Goal: Information Seeking & Learning: Find specific fact

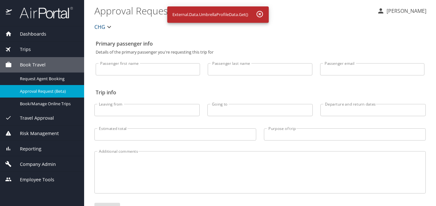
click at [29, 39] on div "Dashboards" at bounding box center [42, 33] width 84 height 15
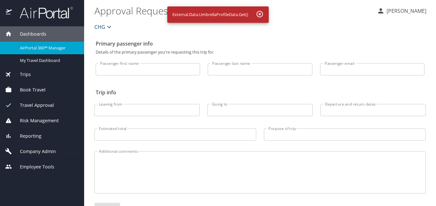
click at [29, 45] on span "AirPortal 360™ Manager" at bounding box center [48, 48] width 56 height 6
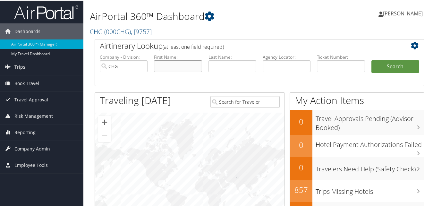
click at [161, 64] on input "text" at bounding box center [178, 66] width 48 height 12
paste input "Lucero, Darlene"
drag, startPoint x: 175, startPoint y: 65, endPoint x: 134, endPoint y: 67, distance: 40.2
click at [135, 67] on ul "Company - Division: CHG First Name: Lucero, Darlene Last Name: Agency Locator: …" at bounding box center [260, 69] width 326 height 32
type input "Darlene"
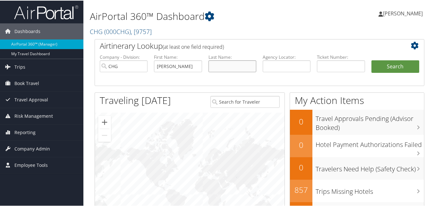
click at [217, 64] on input "text" at bounding box center [233, 66] width 48 height 12
paste input "Lucero,"
type input "Lucero"
click at [377, 67] on button "Search" at bounding box center [396, 66] width 48 height 13
click at [166, 63] on input "text" at bounding box center [178, 66] width 48 height 12
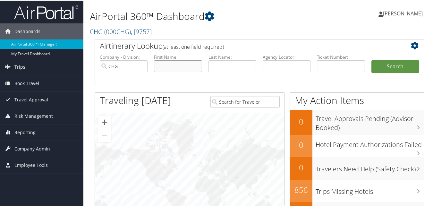
paste input "Darlene Lucero"
drag, startPoint x: 191, startPoint y: 65, endPoint x: 175, endPoint y: 67, distance: 16.8
click at [175, 67] on input "Darlene Lucero" at bounding box center [178, 66] width 48 height 12
type input "[PERSON_NAME]"
click at [230, 66] on input "text" at bounding box center [233, 66] width 48 height 12
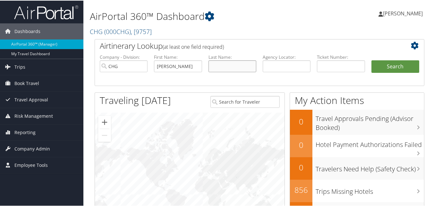
paste input "[PERSON_NAME]"
type input "[PERSON_NAME]"
click at [181, 66] on input "[PERSON_NAME]" at bounding box center [178, 66] width 48 height 12
type input "[PERSON_NAME]"
click at [389, 65] on button "Search" at bounding box center [396, 66] width 48 height 13
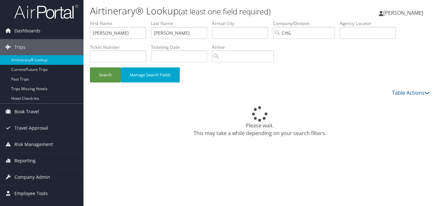
click at [194, 166] on div "Airtinerary® Lookup (at least one field required) Luke Perry Luke Perry My Sett…" at bounding box center [259, 103] width 352 height 206
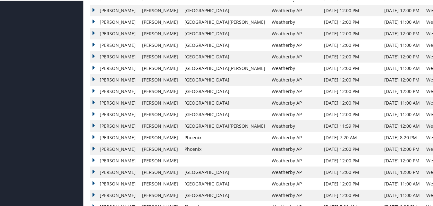
scroll to position [449, 0]
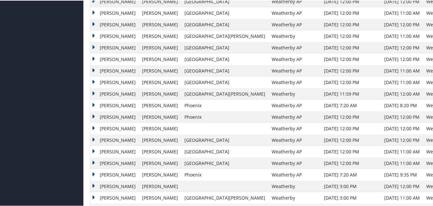
click at [112, 153] on td "[PERSON_NAME]" at bounding box center [114, 151] width 49 height 12
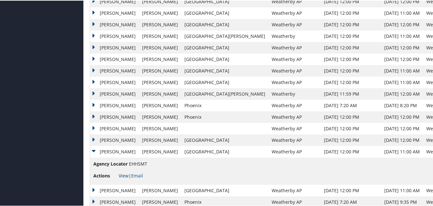
click at [122, 174] on link "View" at bounding box center [124, 175] width 10 height 6
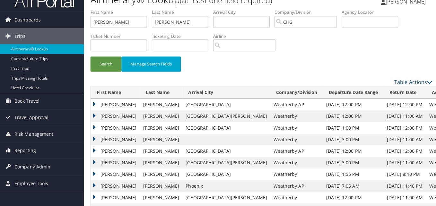
scroll to position [0, 0]
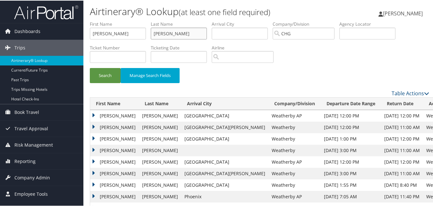
drag, startPoint x: 203, startPoint y: 34, endPoint x: 125, endPoint y: 25, distance: 78.2
click at [125, 20] on ul "First Name Darlene Last Name Lucero Departure City Arrival City Company/Divisio…" at bounding box center [259, 20] width 339 height 0
drag, startPoint x: 119, startPoint y: 27, endPoint x: 86, endPoint y: 34, distance: 33.4
click at [90, 34] on form "First Name Darlene Last Name Departure City Arrival City Company/Division CHG A…" at bounding box center [259, 54] width 339 height 69
click at [373, 35] on input "text" at bounding box center [367, 33] width 56 height 12
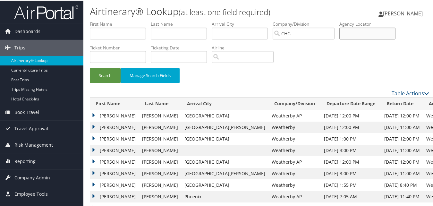
paste input "KRXXQI"
click at [103, 76] on button "Search" at bounding box center [105, 74] width 31 height 15
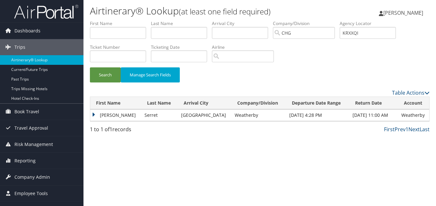
click at [102, 118] on td "Christina" at bounding box center [115, 115] width 51 height 12
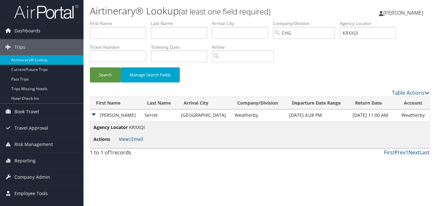
click at [124, 140] on link "View" at bounding box center [124, 139] width 10 height 6
click at [361, 30] on input "KRXXQI" at bounding box center [367, 33] width 56 height 12
drag, startPoint x: 370, startPoint y: 34, endPoint x: 278, endPoint y: 32, distance: 91.8
click at [278, 20] on ul "First Name Last Name Departure City Arrival City Company/Division CHG Airport/C…" at bounding box center [259, 20] width 339 height 0
paste input "OBQFLX"
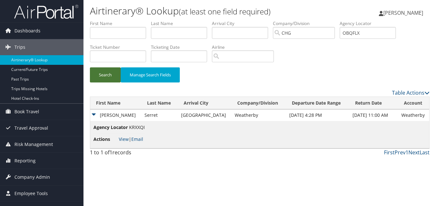
click at [107, 73] on button "Search" at bounding box center [105, 74] width 31 height 15
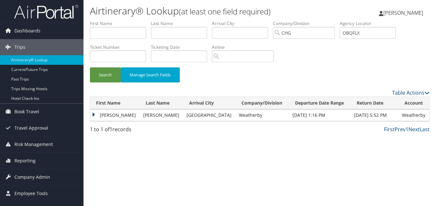
click at [110, 119] on td "Taylor" at bounding box center [115, 115] width 50 height 12
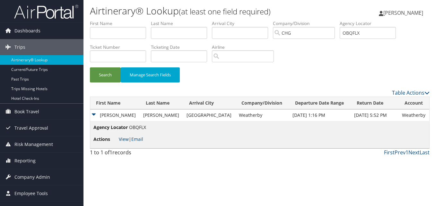
click at [123, 141] on link "View" at bounding box center [124, 139] width 10 height 6
drag, startPoint x: 371, startPoint y: 35, endPoint x: 335, endPoint y: 28, distance: 36.0
click at [335, 20] on ul "First Name Last Name Departure City Arrival City Company/Division CHG Airport/C…" at bounding box center [259, 20] width 339 height 0
paste input "WPMMHL"
click at [358, 33] on input "WPMMHL" at bounding box center [367, 33] width 56 height 12
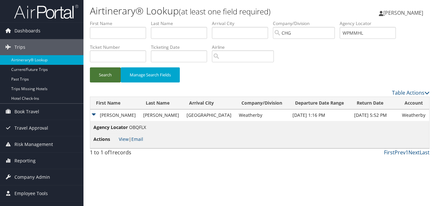
click at [105, 74] on button "Search" at bounding box center [105, 74] width 31 height 15
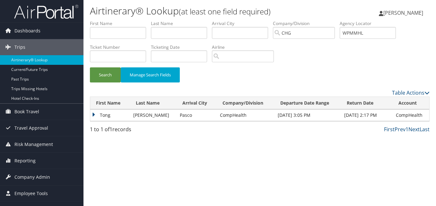
click at [109, 116] on td "Tong" at bounding box center [110, 115] width 40 height 12
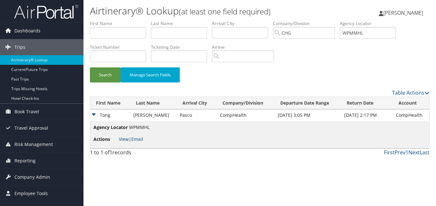
click at [124, 140] on link "View" at bounding box center [124, 139] width 10 height 6
drag, startPoint x: 373, startPoint y: 32, endPoint x: 311, endPoint y: 35, distance: 62.3
click at [311, 20] on ul "First Name Last Name Departure City Arrival City Company/Division CHG Airport/C…" at bounding box center [259, 20] width 339 height 0
paste input "LKFPXJ"
click at [110, 75] on button "Search" at bounding box center [105, 74] width 31 height 15
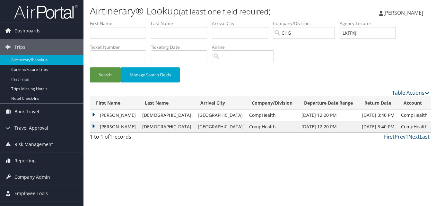
click at [111, 113] on td "Ghassan" at bounding box center [114, 115] width 49 height 12
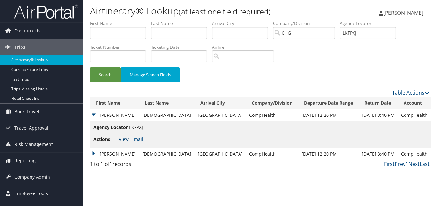
click at [123, 139] on link "View" at bounding box center [124, 139] width 10 height 6
drag, startPoint x: 371, startPoint y: 31, endPoint x: 329, endPoint y: 26, distance: 41.4
click at [329, 20] on ul "First Name Last Name Departure City Arrival City Company/Division CHG Airport/C…" at bounding box center [259, 20] width 339 height 0
paste input "SJQZMT"
click at [111, 74] on button "Search" at bounding box center [105, 74] width 31 height 15
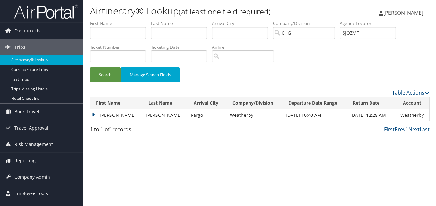
click at [94, 116] on td "Lisa" at bounding box center [116, 115] width 52 height 12
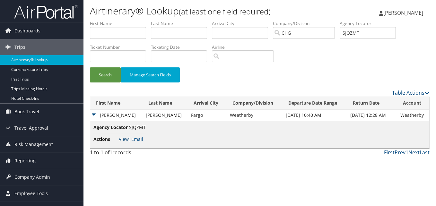
click at [124, 139] on link "View" at bounding box center [124, 139] width 10 height 6
click at [101, 80] on button "Search" at bounding box center [105, 74] width 31 height 15
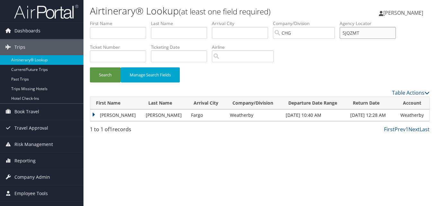
drag, startPoint x: 359, startPoint y: 36, endPoint x: 312, endPoint y: 30, distance: 48.1
click at [312, 20] on ul "First Name Last Name Departure City Arrival City Company/Division CHG Airport/C…" at bounding box center [259, 20] width 339 height 0
paste input "DTGCHP"
click at [358, 36] on input "DTGCHP" at bounding box center [367, 33] width 56 height 12
click at [101, 79] on button "Search" at bounding box center [105, 74] width 31 height 15
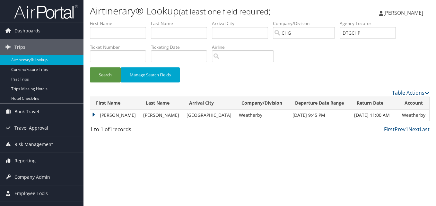
click at [110, 118] on td "Marco" at bounding box center [115, 115] width 50 height 12
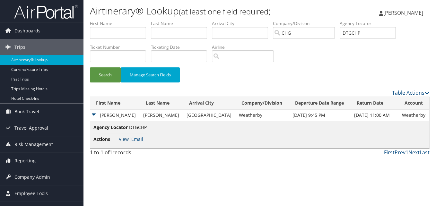
click at [121, 137] on link "View" at bounding box center [124, 139] width 10 height 6
drag, startPoint x: 366, startPoint y: 31, endPoint x: 317, endPoint y: 32, distance: 49.7
click at [317, 20] on ul "First Name Last Name Departure City Arrival City Company/Division CHG Airport/C…" at bounding box center [259, 20] width 339 height 0
paste input "QCXWVI"
click at [358, 34] on input "QCXWVI" at bounding box center [367, 33] width 56 height 12
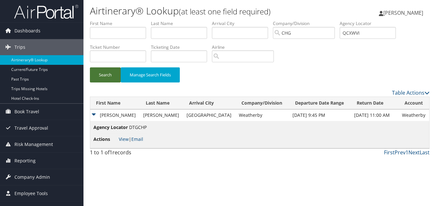
click at [116, 78] on button "Search" at bounding box center [105, 74] width 31 height 15
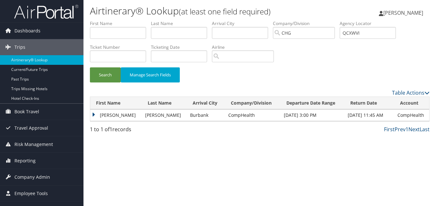
click at [102, 110] on td "Frank" at bounding box center [116, 115] width 52 height 12
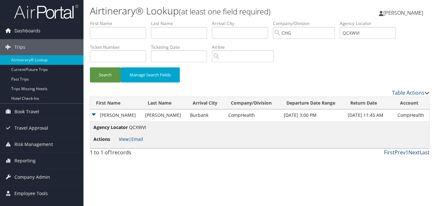
click at [119, 137] on link "View" at bounding box center [124, 139] width 10 height 6
drag, startPoint x: 367, startPoint y: 33, endPoint x: 262, endPoint y: 27, distance: 105.4
click at [258, 20] on ul "First Name Last Name Departure City Arrival City Company/Division CHG Airport/C…" at bounding box center [259, 20] width 339 height 0
paste input "LEHSQK"
click at [357, 33] on input "LEHSQK" at bounding box center [367, 33] width 56 height 12
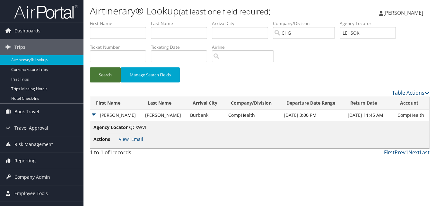
click at [110, 74] on button "Search" at bounding box center [105, 74] width 31 height 15
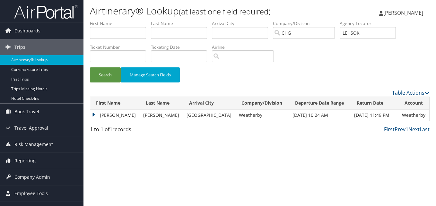
click at [111, 117] on td "Ray" at bounding box center [115, 115] width 50 height 12
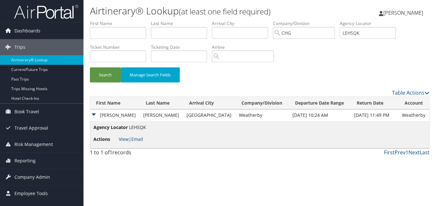
click at [122, 136] on li "Actions View | Email" at bounding box center [119, 139] width 53 height 12
click at [122, 136] on link "View" at bounding box center [124, 139] width 10 height 6
drag, startPoint x: 353, startPoint y: 33, endPoint x: 322, endPoint y: 32, distance: 31.1
click at [322, 20] on ul "First Name Last Name Departure City Arrival City Company/Division CHG Airport/C…" at bounding box center [259, 20] width 339 height 0
paste input "UXVBXW"
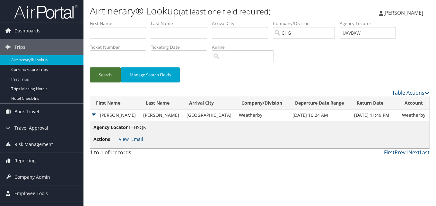
click at [93, 77] on button "Search" at bounding box center [105, 74] width 31 height 15
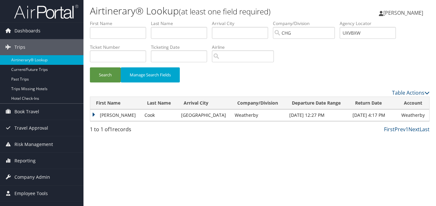
click at [114, 119] on td "Christopher" at bounding box center [115, 115] width 51 height 12
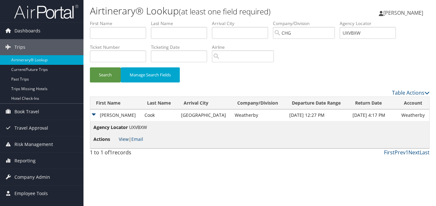
click at [124, 139] on link "View" at bounding box center [124, 139] width 10 height 6
drag, startPoint x: 366, startPoint y: 32, endPoint x: 339, endPoint y: 28, distance: 27.5
click at [339, 20] on ul "First Name Last Name Departure City Arrival City Company/Division CHG Airport/C…" at bounding box center [259, 20] width 339 height 0
paste input "AKWSQU"
click at [112, 75] on button "Search" at bounding box center [105, 74] width 31 height 15
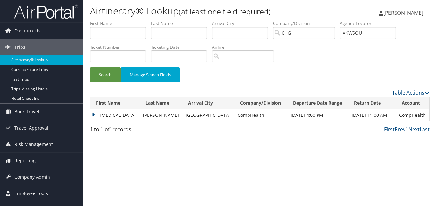
click at [97, 113] on td "Nikita" at bounding box center [114, 115] width 49 height 12
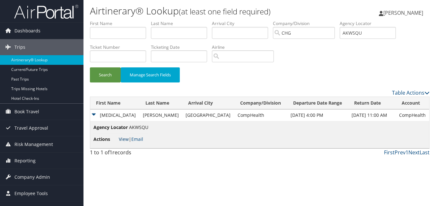
click at [123, 138] on link "View" at bounding box center [124, 139] width 10 height 6
drag, startPoint x: 374, startPoint y: 33, endPoint x: 320, endPoint y: 32, distance: 53.9
click at [320, 20] on ul "First Name Last Name Departure City Arrival City Company/Division CHG Airport/C…" at bounding box center [259, 20] width 339 height 0
paste input "OTPGGB"
click at [106, 77] on button "Search" at bounding box center [105, 74] width 31 height 15
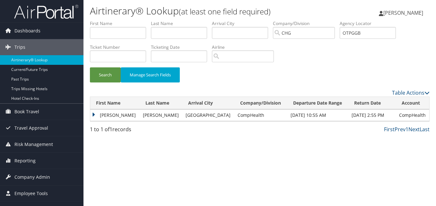
click at [112, 118] on td "Richard" at bounding box center [114, 115] width 49 height 12
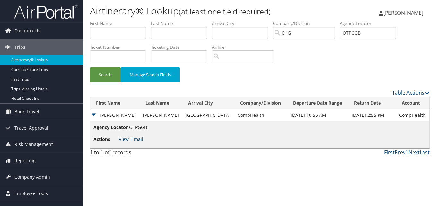
click at [124, 138] on link "View" at bounding box center [124, 139] width 10 height 6
drag, startPoint x: 370, startPoint y: 31, endPoint x: 330, endPoint y: 33, distance: 40.5
click at [330, 20] on ul "First Name Last Name Departure City Arrival City Company/Division CHG Airport/C…" at bounding box center [259, 20] width 339 height 0
paste input "KZDHTQ"
click at [356, 35] on input "KZDHTQ" at bounding box center [367, 33] width 56 height 12
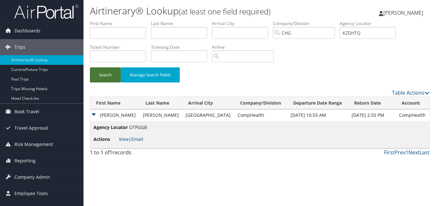
click at [101, 73] on button "Search" at bounding box center [105, 74] width 31 height 15
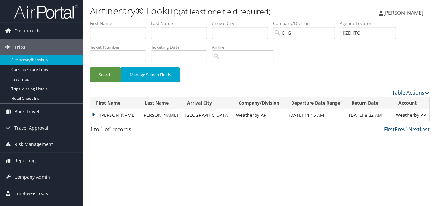
click at [111, 118] on td "Colleen" at bounding box center [114, 115] width 49 height 12
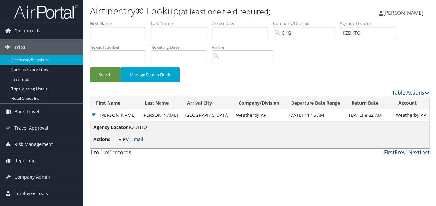
click at [124, 139] on link "View" at bounding box center [124, 139] width 10 height 6
click at [367, 29] on input "KZDHTQ" at bounding box center [367, 33] width 56 height 12
drag, startPoint x: 366, startPoint y: 30, endPoint x: 334, endPoint y: 34, distance: 32.6
click at [334, 20] on ul "First Name Last Name Departure City Arrival City Company/Division CHG Airport/C…" at bounding box center [259, 20] width 339 height 0
paste input "HCDFLT"
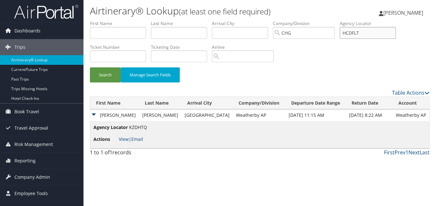
drag, startPoint x: 357, startPoint y: 32, endPoint x: 367, endPoint y: 64, distance: 34.1
click at [357, 32] on input "HCDFLT" at bounding box center [367, 33] width 56 height 12
click at [114, 75] on button "Search" at bounding box center [105, 74] width 31 height 15
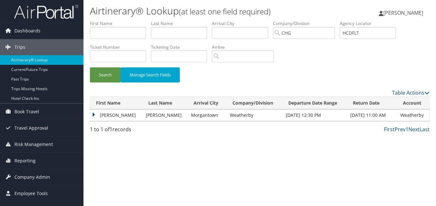
click at [107, 116] on td "Richard" at bounding box center [116, 115] width 52 height 12
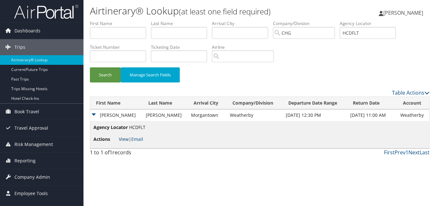
click at [122, 137] on link "View" at bounding box center [124, 139] width 10 height 6
drag, startPoint x: 364, startPoint y: 32, endPoint x: 342, endPoint y: 32, distance: 22.8
click at [342, 20] on ul "First Name Last Name Departure City Arrival City Company/Division CHG Airport/C…" at bounding box center [259, 20] width 339 height 0
paste input "MVNXYJ"
type input "MVNXYJ"
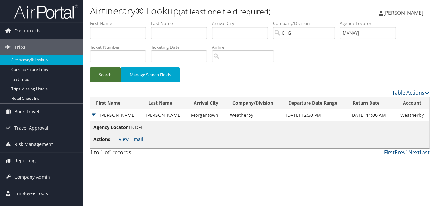
click at [107, 76] on button "Search" at bounding box center [105, 74] width 31 height 15
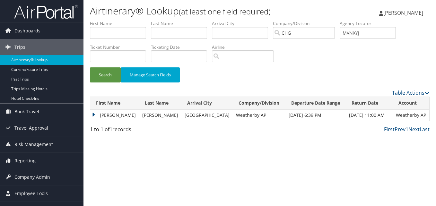
click at [109, 112] on td "Rolando" at bounding box center [114, 115] width 49 height 12
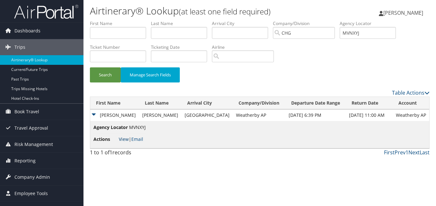
click at [120, 137] on link "View" at bounding box center [124, 139] width 10 height 6
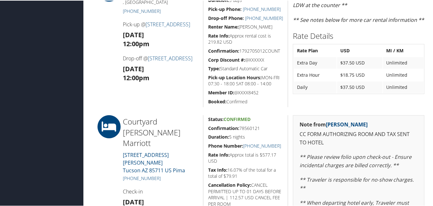
scroll to position [225, 0]
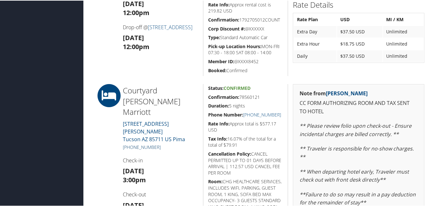
drag, startPoint x: 166, startPoint y: 125, endPoint x: 131, endPoint y: 125, distance: 34.6
click at [131, 143] on h5 "[PHONE_NUMBER]" at bounding box center [160, 146] width 75 height 6
copy link "520) 745-6000"
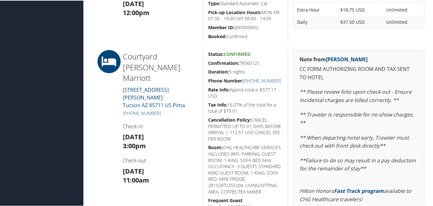
scroll to position [257, 0]
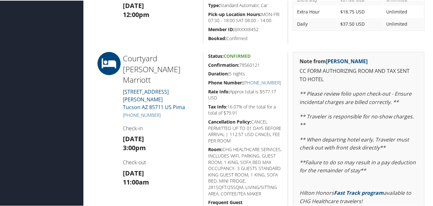
click at [168, 105] on div "Courtyard Williams Marriott 201 S WILLIAMS BLVD Tucson AZ 85711 US Pima +1 (520…" at bounding box center [160, 163] width 85 height 225
drag, startPoint x: 168, startPoint y: 97, endPoint x: 128, endPoint y: 98, distance: 40.1
click at [128, 111] on h5 "+1 (520) 745-6000" at bounding box center [160, 114] width 75 height 6
copy link "(520) 745-6000"
click at [174, 103] on div "Courtyard Williams Marriott 201 S WILLIAMS BLVD Tucson AZ 85711 US Pima +1 (520…" at bounding box center [160, 163] width 85 height 225
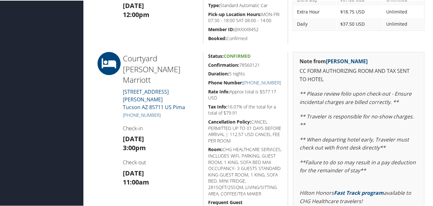
drag, startPoint x: 164, startPoint y: 97, endPoint x: 129, endPoint y: 94, distance: 35.1
click at [129, 111] on h5 "+1 (520) 745-6000" at bounding box center [160, 114] width 75 height 6
copy link "(520) 745-6000"
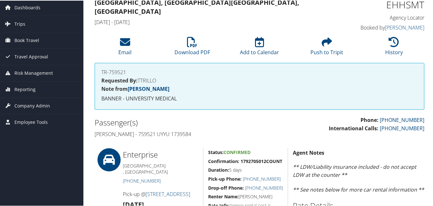
scroll to position [0, 0]
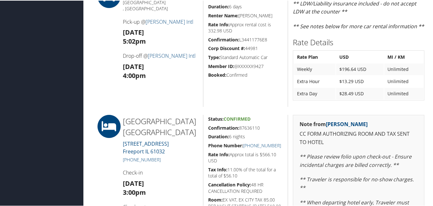
scroll to position [385, 0]
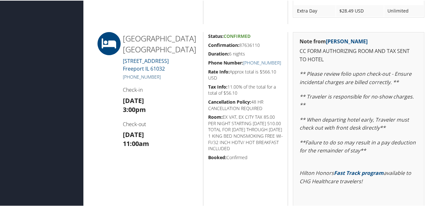
drag, startPoint x: 167, startPoint y: 73, endPoint x: 129, endPoint y: 76, distance: 37.6
click at [129, 76] on h5 "[PHONE_NUMBER]" at bounding box center [160, 76] width 75 height 6
copy link "[PHONE_NUMBER]"
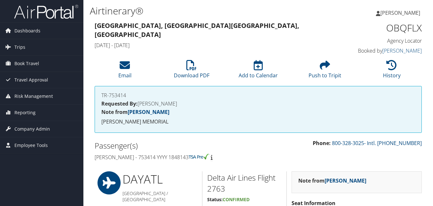
scroll to position [496, 0]
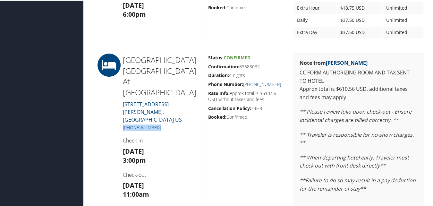
drag, startPoint x: 168, startPoint y: 106, endPoint x: 120, endPoint y: 107, distance: 47.5
click at [120, 107] on div "[GEOGRAPHIC_DATA] [GEOGRAPHIC_DATA] At [GEOGRAPHIC_DATA] [STREET_ADDRESS][PERSO…" at bounding box center [160, 167] width 85 height 229
copy link "[PHONE_NUMBER]"
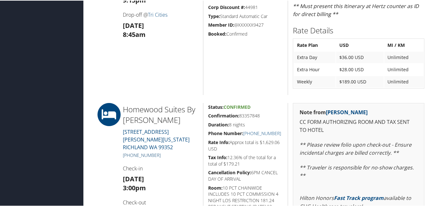
scroll to position [545, 0]
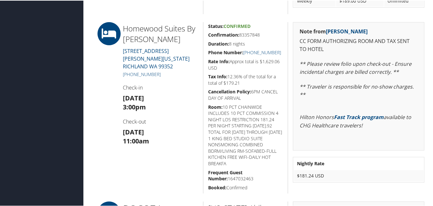
click at [163, 83] on h4 "Check-in" at bounding box center [160, 86] width 75 height 7
drag, startPoint x: 167, startPoint y: 68, endPoint x: 129, endPoint y: 66, distance: 38.2
click at [129, 71] on h5 "+1 (509) 371-1550" at bounding box center [160, 74] width 75 height 6
copy link "(509) 371-1550"
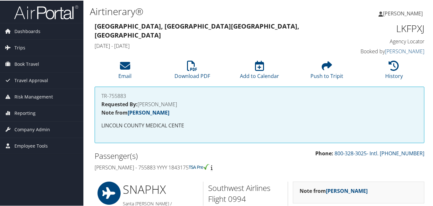
click at [162, 142] on div "TR-755883 Requested By: [PERSON_NAME] Note from [PERSON_NAME] COUNTY MEDICAL CE…" at bounding box center [260, 114] width 330 height 56
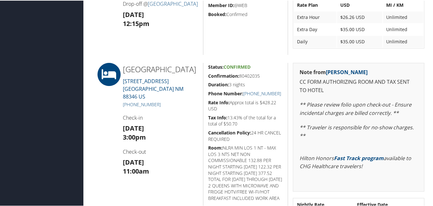
scroll to position [513, 0]
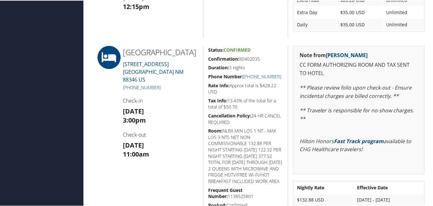
drag, startPoint x: 268, startPoint y: 62, endPoint x: 212, endPoint y: 61, distance: 55.2
click at [212, 61] on div "Status: Confirmed Confirmation: 80402035 Duration: 3 nights Phone Number: +1 (5…" at bounding box center [245, 134] width 85 height 179
click at [258, 67] on h5 "Duration: 3 nights" at bounding box center [245, 67] width 75 height 6
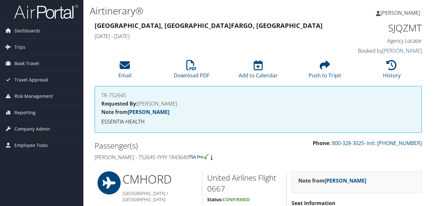
scroll to position [534, 0]
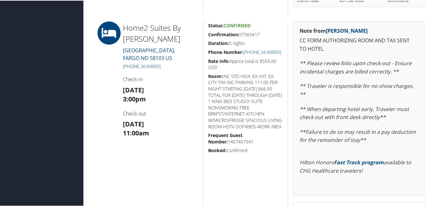
click at [131, 65] on h5 "[PHONE_NUMBER]" at bounding box center [160, 66] width 75 height 6
drag, startPoint x: 265, startPoint y: 30, endPoint x: 205, endPoint y: 35, distance: 60.5
click at [205, 35] on div "Status: Confirmed Confirmation: 97565417 Duration: 5 nights Phone Number: [PHON…" at bounding box center [245, 127] width 85 height 213
copy h5 "Confirmation: 97565417"
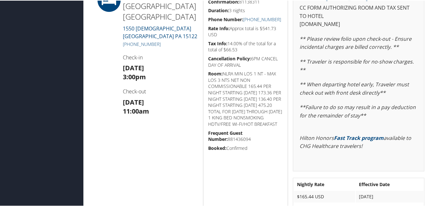
scroll to position [417, 0]
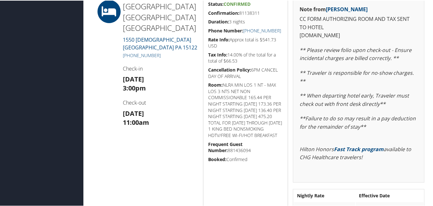
drag, startPoint x: 263, startPoint y: 10, endPoint x: 209, endPoint y: 10, distance: 54.5
click at [209, 10] on h5 "Confirmation: 81138311" at bounding box center [245, 12] width 75 height 6
copy h5 "Confirmation: 81138311"
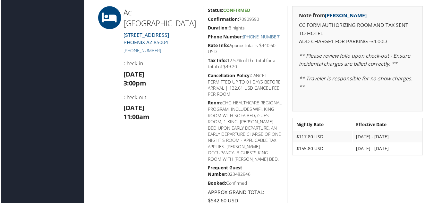
scroll to position [164, 0]
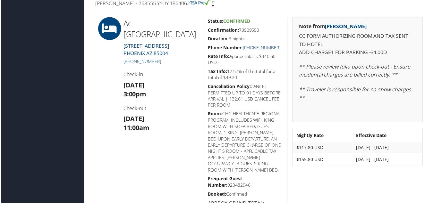
drag, startPoint x: 259, startPoint y: 26, endPoint x: 206, endPoint y: 28, distance: 52.6
click at [206, 28] on div "Status: Confirmed Confirmation: 70909590 Duration: 3 nights Phone Number: +1 (6…" at bounding box center [245, 117] width 85 height 201
copy h5 "Confirmation: 70909590"
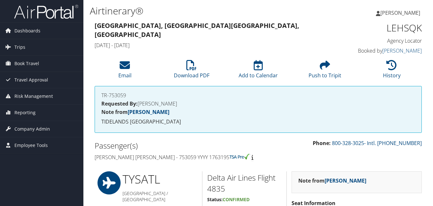
scroll to position [531, 0]
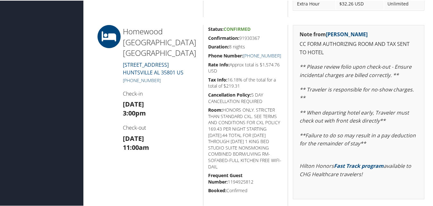
scroll to position [513, 0]
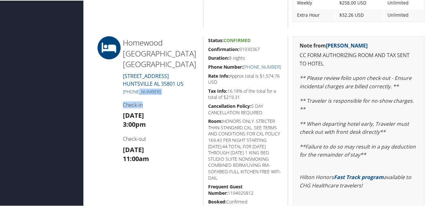
drag, startPoint x: 157, startPoint y: 85, endPoint x: 135, endPoint y: 83, distance: 21.9
click at [135, 83] on div "Homewood Huntsville Downtown 714 Gallatin Street SW HUNTSVILLE AL 35801 US +1 (…" at bounding box center [160, 142] width 85 height 213
drag, startPoint x: 135, startPoint y: 83, endPoint x: 112, endPoint y: 92, distance: 24.4
click at [110, 94] on div at bounding box center [104, 142] width 28 height 213
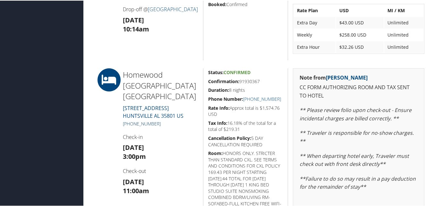
drag, startPoint x: 165, startPoint y: 115, endPoint x: 131, endPoint y: 112, distance: 34.1
click at [131, 120] on h5 "+1 (256) 539-1445" at bounding box center [160, 123] width 75 height 6
copy link "256) 539-1445"
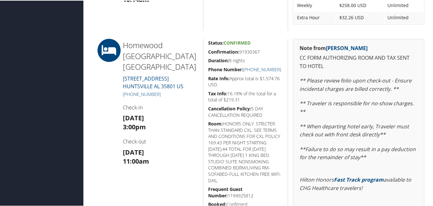
scroll to position [513, 0]
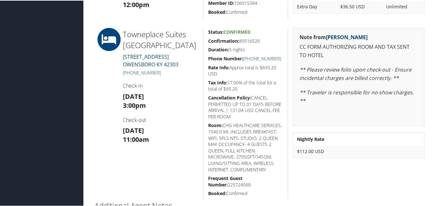
scroll to position [289, 0]
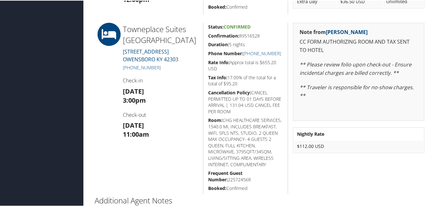
drag, startPoint x: 168, startPoint y: 66, endPoint x: 120, endPoint y: 68, distance: 48.2
click at [120, 68] on div "Towneplace Suites Owensboro 3365 HAYDEN ROAD OWENSBORO KY 42303 +1 (270) 231-82…" at bounding box center [160, 107] width 85 height 171
click at [98, 74] on div at bounding box center [104, 107] width 28 height 171
click at [167, 68] on div "Towneplace Suites Owensboro 3365 HAYDEN ROAD OWENSBORO KY 42303 +1 (270) 231-82…" at bounding box center [160, 107] width 85 height 171
click at [104, 70] on div at bounding box center [104, 107] width 28 height 171
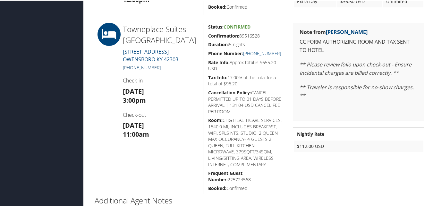
drag, startPoint x: 164, startPoint y: 67, endPoint x: 129, endPoint y: 66, distance: 34.7
click at [129, 66] on h5 "+1 (270) 231-8222" at bounding box center [160, 67] width 75 height 6
copy link "(270) 231-8222"
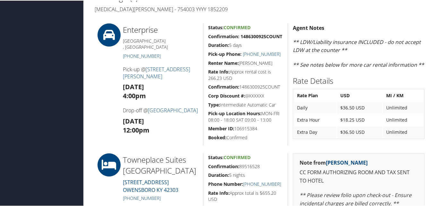
scroll to position [160, 0]
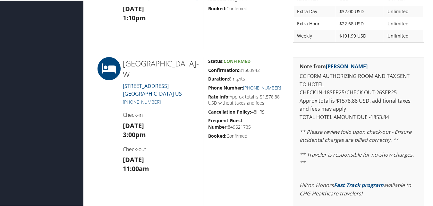
scroll to position [513, 0]
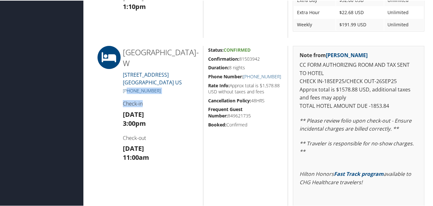
drag, startPoint x: 157, startPoint y: 104, endPoint x: 127, endPoint y: 101, distance: 29.7
click at [127, 101] on div "[GEOGRAPHIC_DATA]-W [STREET_ADDRESS] [PHONE_NUMBER] Check-in [DATE] 3:00pm Chec…" at bounding box center [160, 145] width 85 height 200
drag, startPoint x: 127, startPoint y: 101, endPoint x: 174, endPoint y: 109, distance: 46.8
click at [107, 109] on div at bounding box center [104, 145] width 28 height 200
click at [157, 97] on div "Hampt Ste Owensboro Downtown-W 401 West 2nd Street OWENSBORO KY 42301 US (270) …" at bounding box center [160, 145] width 85 height 200
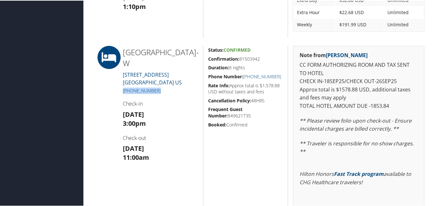
drag, startPoint x: 135, startPoint y: 98, endPoint x: 121, endPoint y: 99, distance: 14.2
click at [121, 99] on div "Hampt Ste Owensboro Downtown-W 401 West 2nd Street OWENSBORO KY 42301 US (270) …" at bounding box center [160, 145] width 85 height 200
copy link "(270) 685-2005"
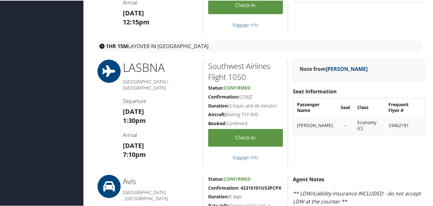
scroll to position [128, 0]
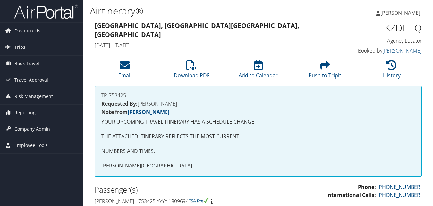
scroll to position [424, 0]
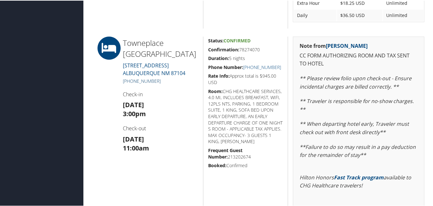
drag, startPoint x: 162, startPoint y: 92, endPoint x: 129, endPoint y: 94, distance: 33.7
click at [129, 84] on h5 "[PHONE_NUMBER]" at bounding box center [160, 80] width 75 height 6
click at [170, 118] on h3 "[DATE] 3:00pm" at bounding box center [160, 109] width 75 height 18
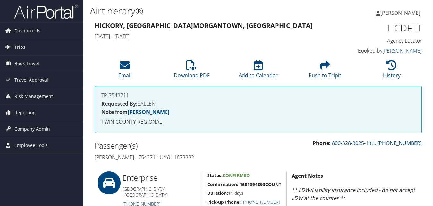
scroll to position [257, 0]
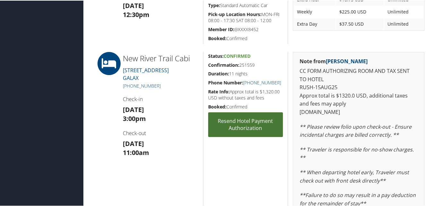
click at [225, 128] on link "Resend Hotel Payment Authorization" at bounding box center [245, 124] width 75 height 25
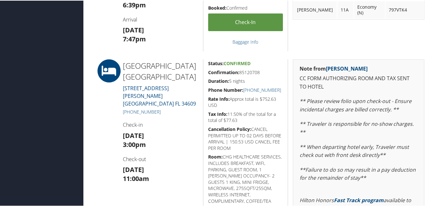
scroll to position [228, 0]
drag, startPoint x: 165, startPoint y: 102, endPoint x: 123, endPoint y: 101, distance: 42.4
click at [123, 108] on h5 "(352) 701-4400" at bounding box center [160, 111] width 75 height 6
copy link "(352) 701-4400"
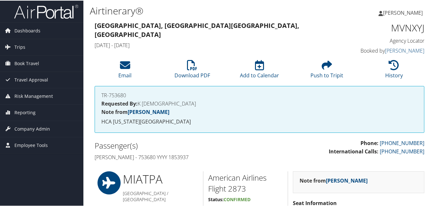
scroll to position [0, 0]
